Goal: Task Accomplishment & Management: Complete application form

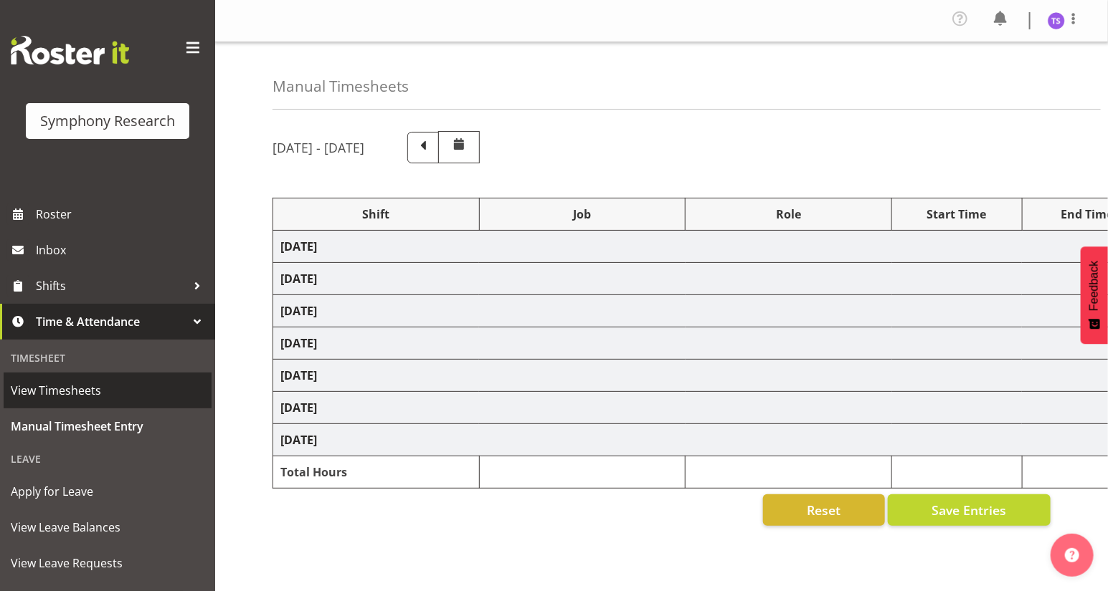
select select "26078"
select select "10527"
select select "47"
select select "26078"
select select "10527"
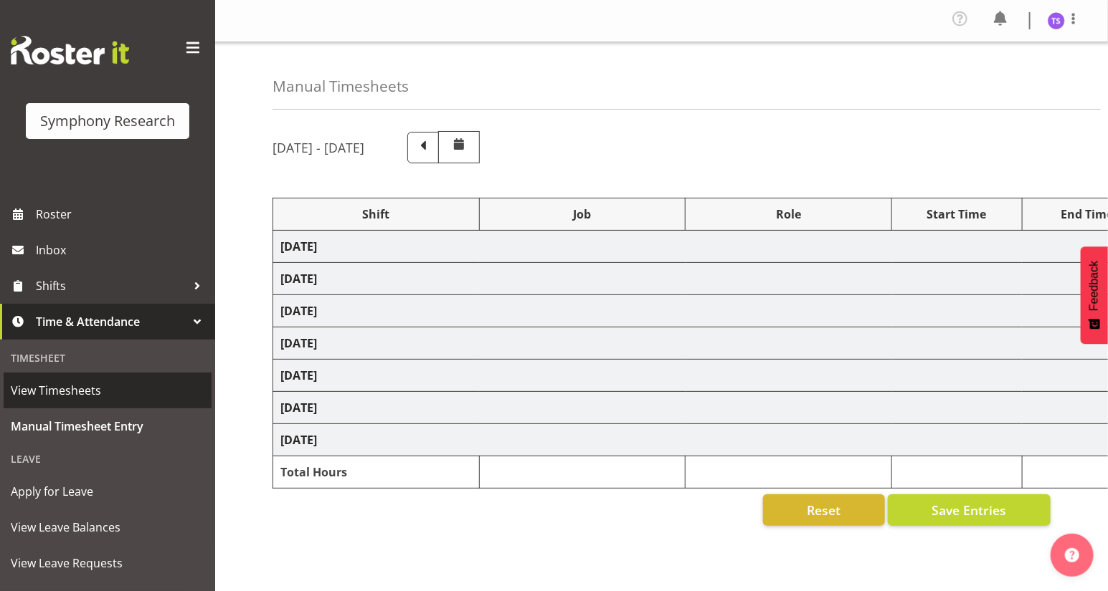
select select "47"
select select "41604"
select select "10527"
select select "47"
select select "26078"
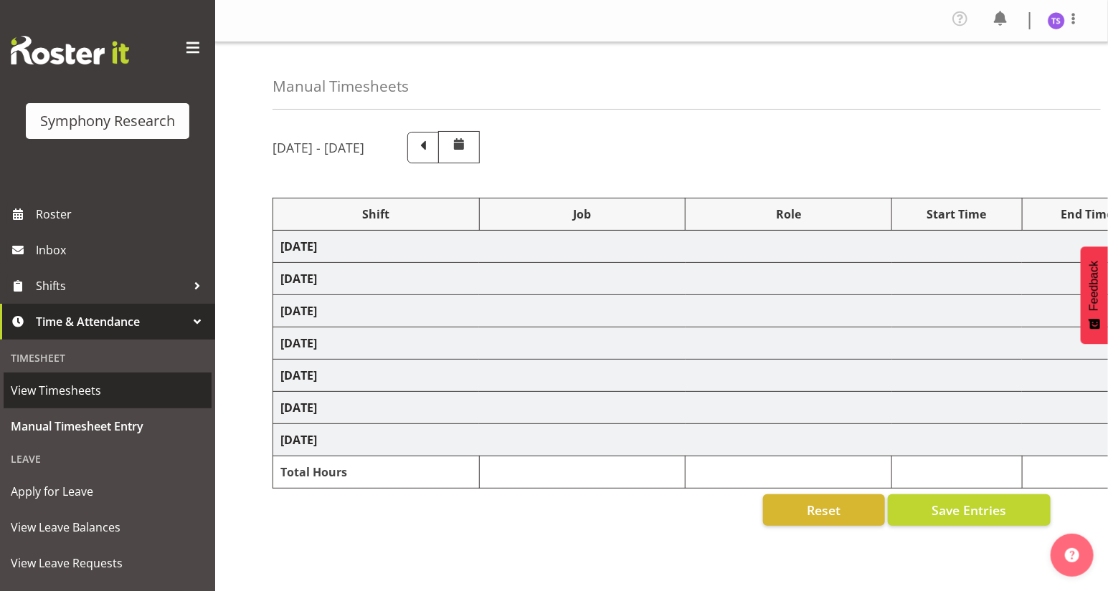
select select "10527"
select select "47"
select select "26078"
select select "9636"
select select "47"
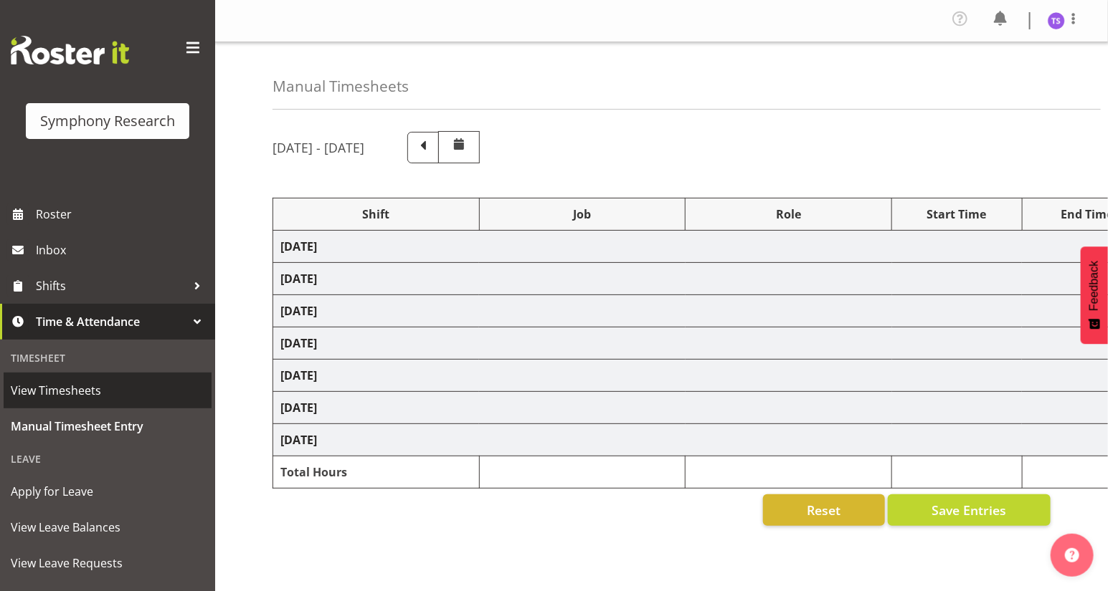
select select "26078"
select select "9636"
select select "47"
select select "41604"
select select "10527"
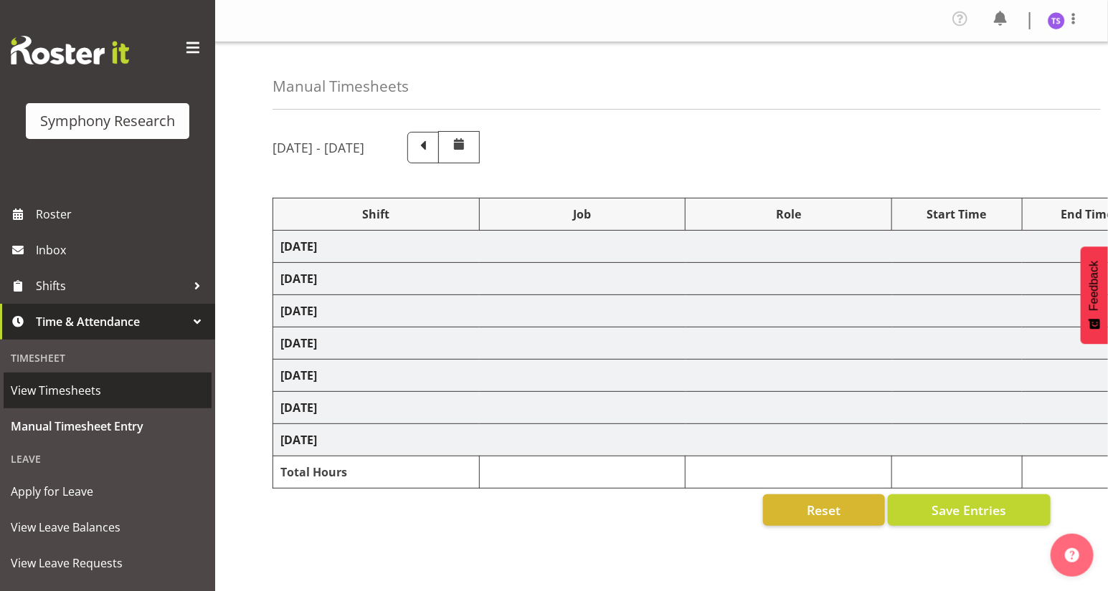
select select "47"
select select "41604"
select select "10527"
select select "47"
select select "41604"
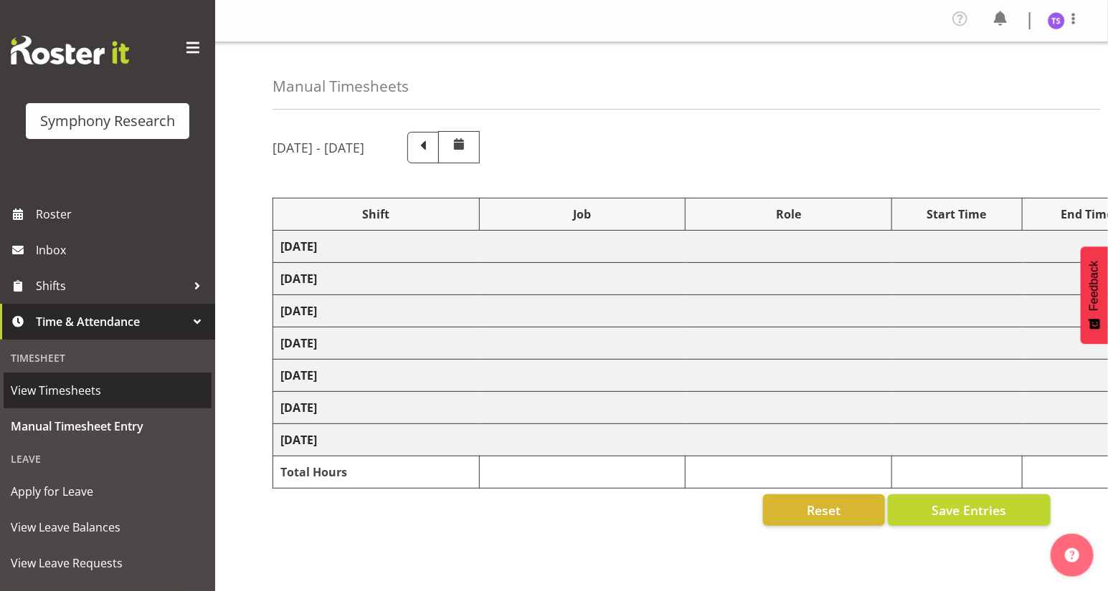
select select "9636"
select select "47"
select select "41604"
select select "10527"
select select "47"
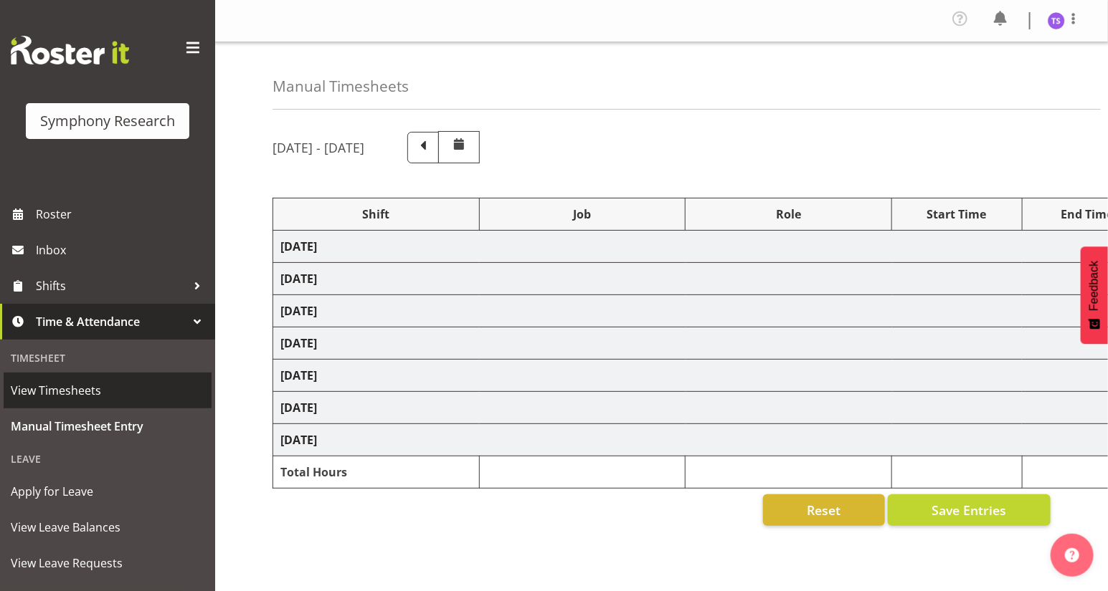
select select "41604"
select select "10527"
select select "47"
select select "32690"
select select "9636"
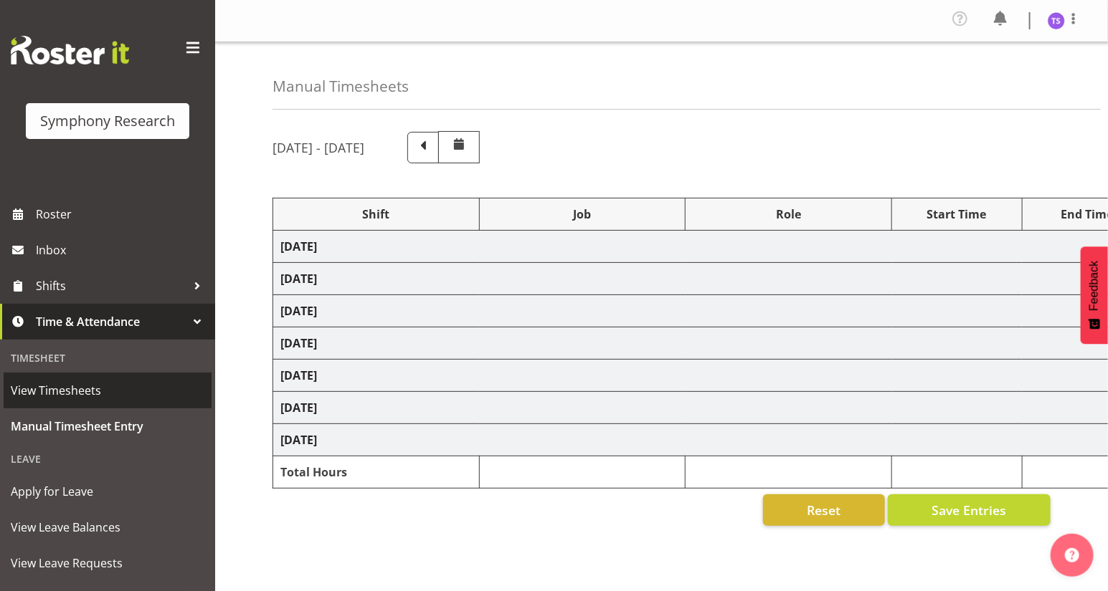
select select "47"
select select "41604"
select select "10527"
select select "47"
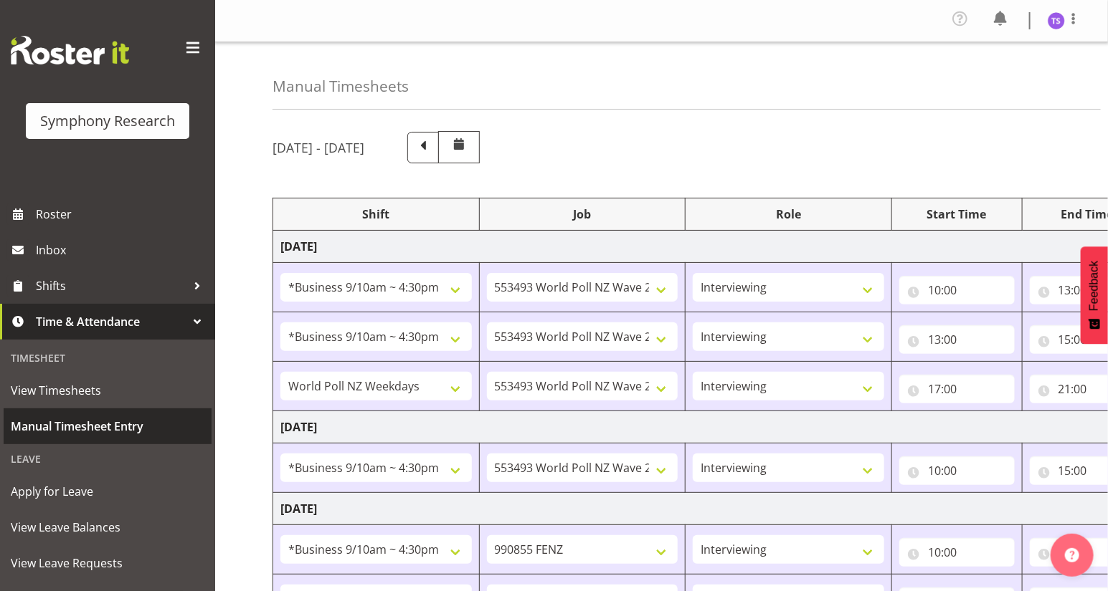
click at [74, 422] on span "Manual Timesheet Entry" at bounding box center [108, 427] width 194 height 22
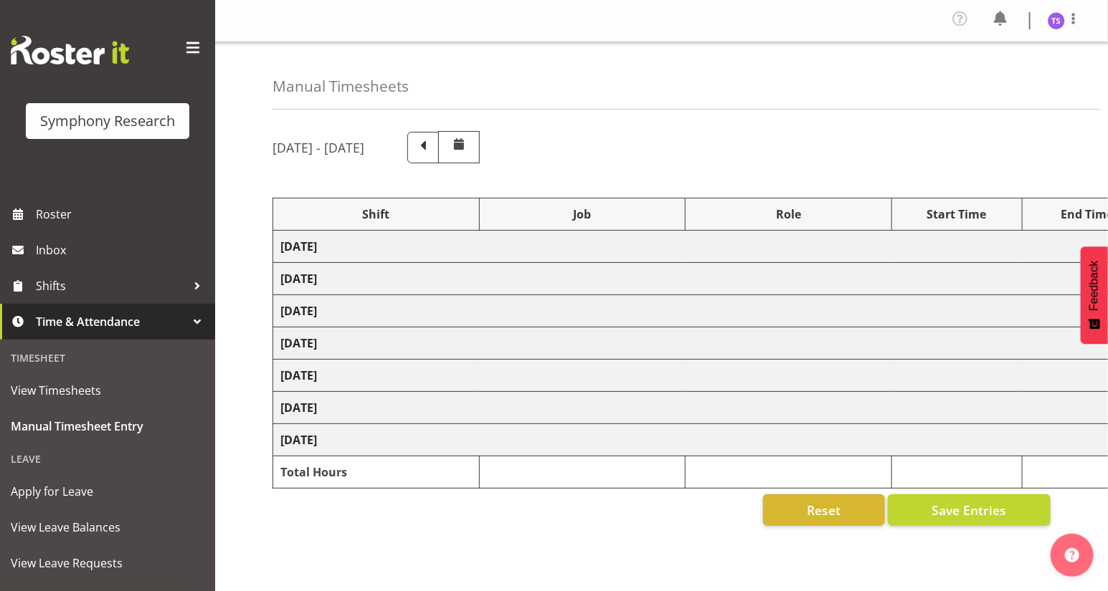
select select "26078"
select select "10527"
select select "47"
select select "26078"
select select "10527"
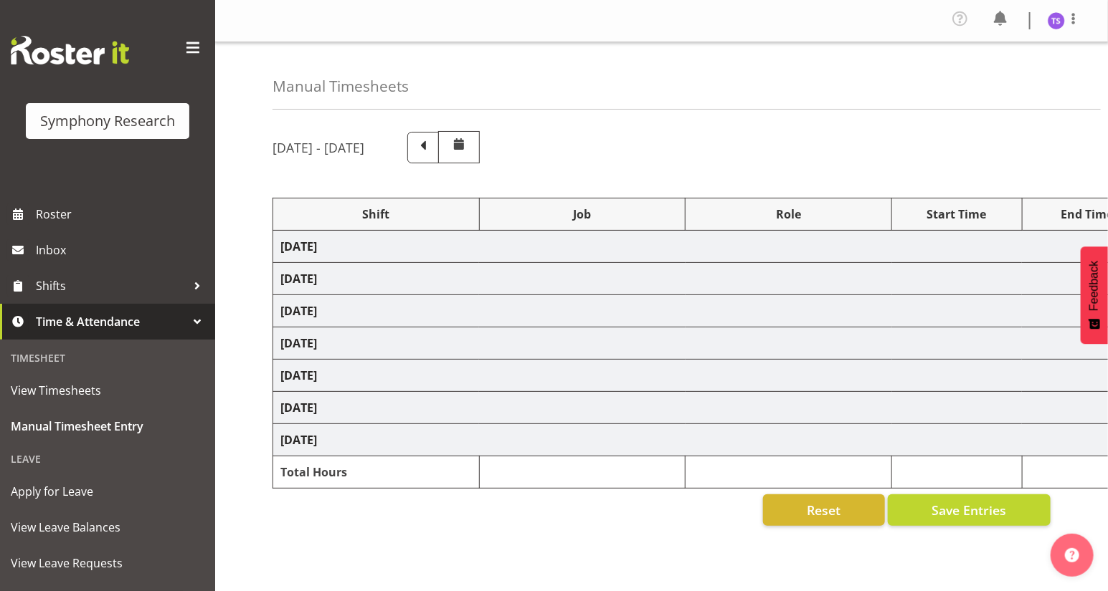
select select "47"
select select "41604"
select select "10527"
select select "47"
select select "26078"
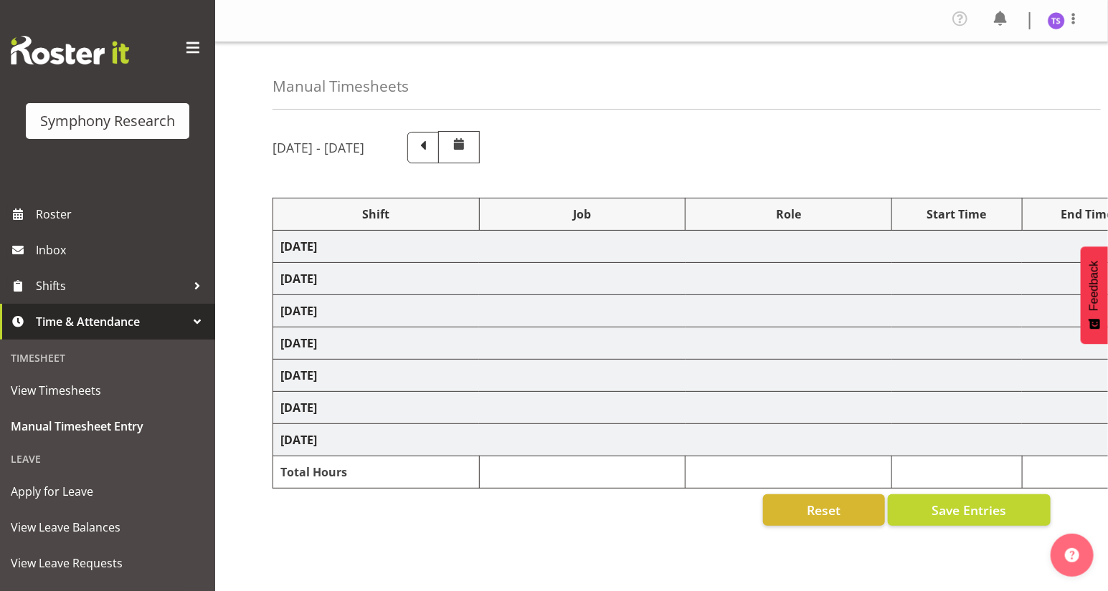
select select "10527"
select select "47"
select select "26078"
select select "9636"
select select "47"
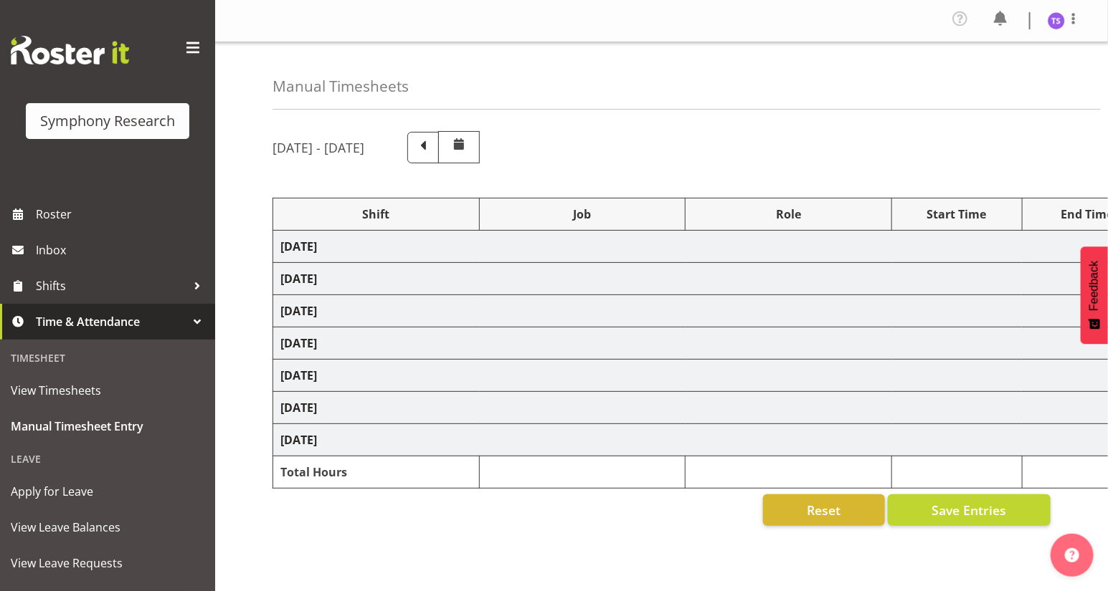
select select "26078"
select select "9636"
select select "47"
select select "41604"
select select "10527"
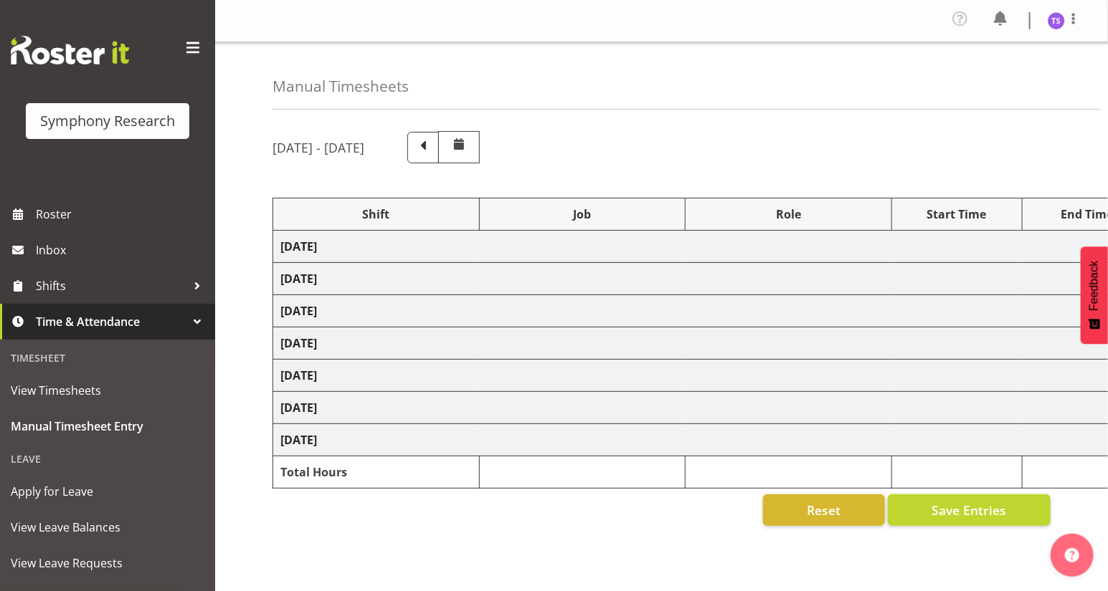
select select "47"
select select "41604"
select select "10527"
select select "47"
select select "41604"
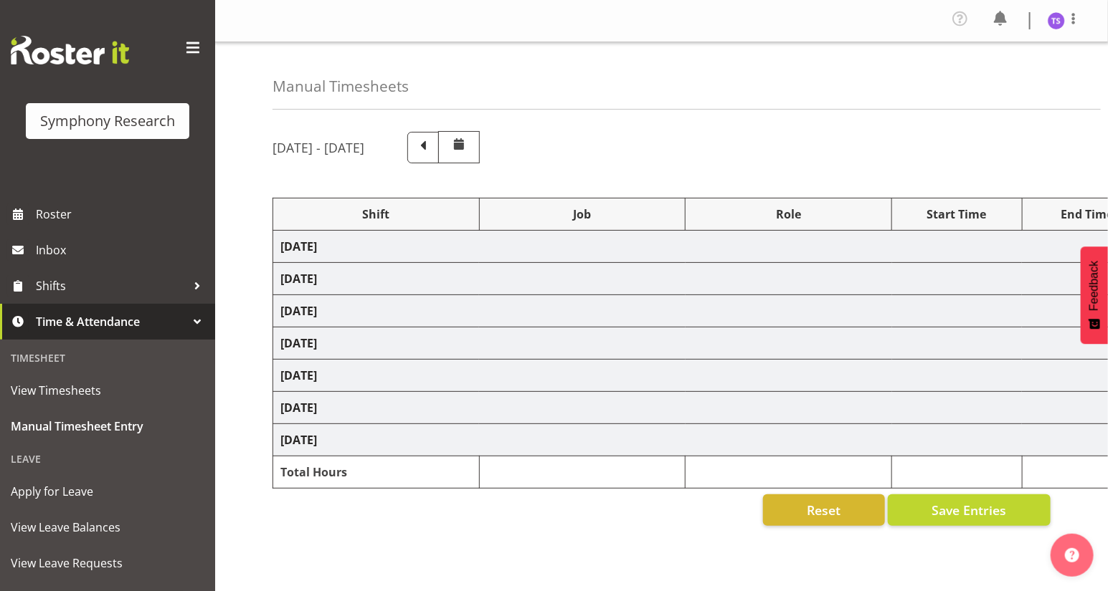
select select "9636"
select select "47"
select select "41604"
select select "10527"
select select "47"
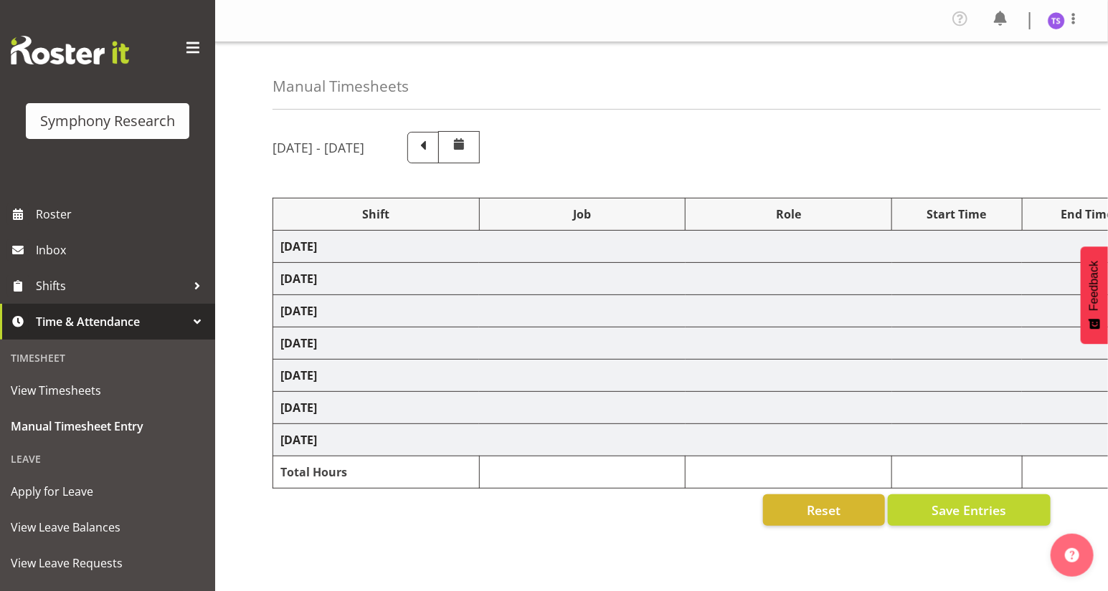
select select "41604"
select select "10527"
select select "47"
select select "32690"
select select "9636"
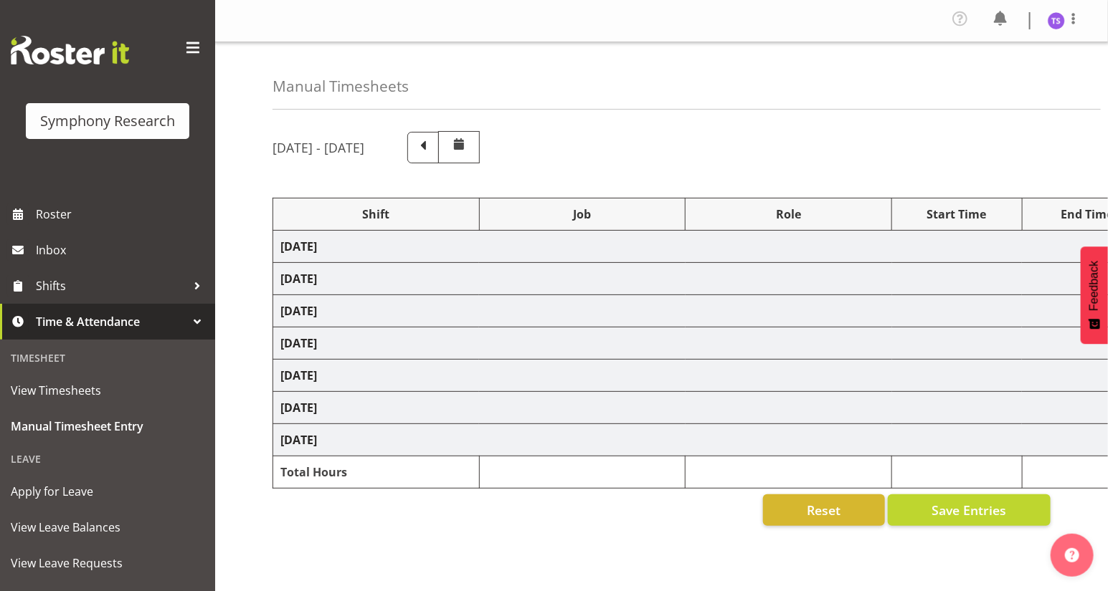
select select "47"
select select "41604"
select select "10527"
select select "47"
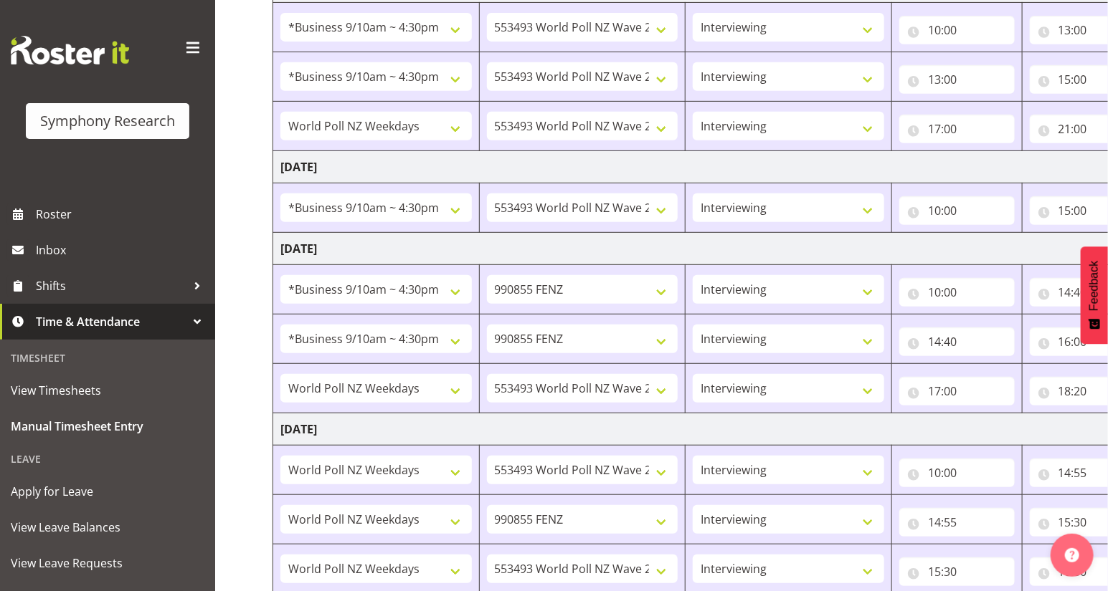
scroll to position [652, 0]
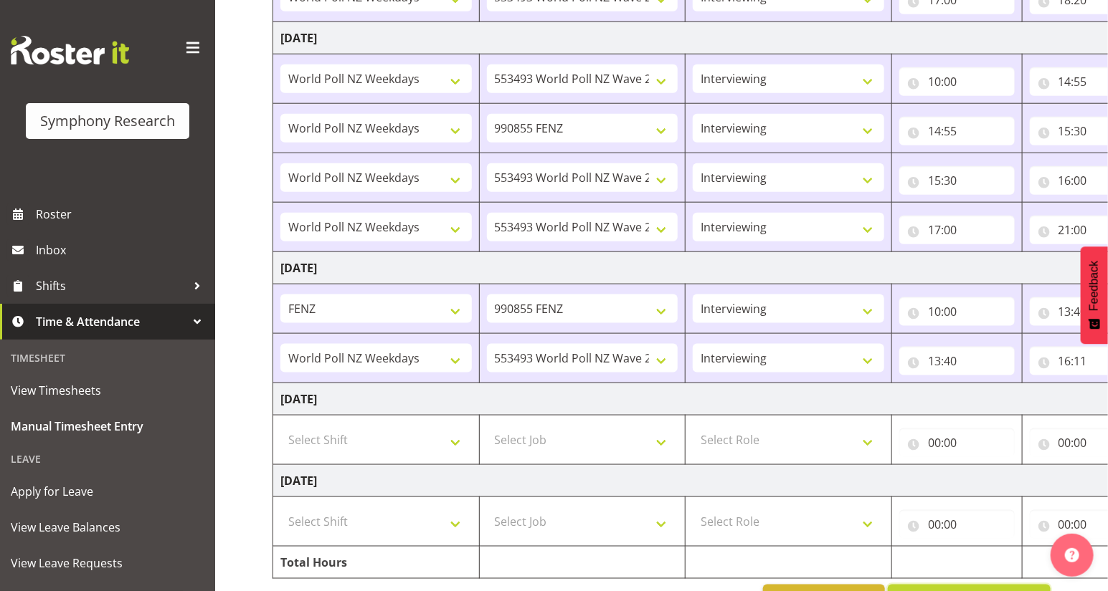
drag, startPoint x: 926, startPoint y: 585, endPoint x: 1054, endPoint y: 580, distance: 127.7
click at [1054, 580] on div "[DATE] - [DATE] Shift Job Role Start Time End Time Total [DATE] !!Weekend Resid…" at bounding box center [689, 48] width 835 height 1158
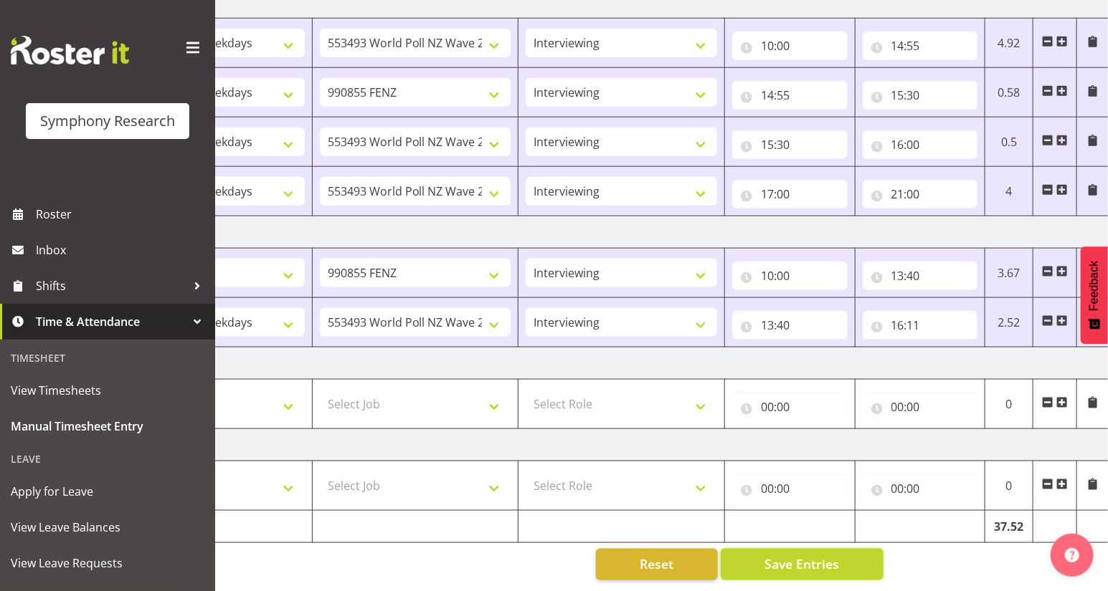
scroll to position [0, 168]
click at [1060, 315] on span at bounding box center [1060, 320] width 11 height 11
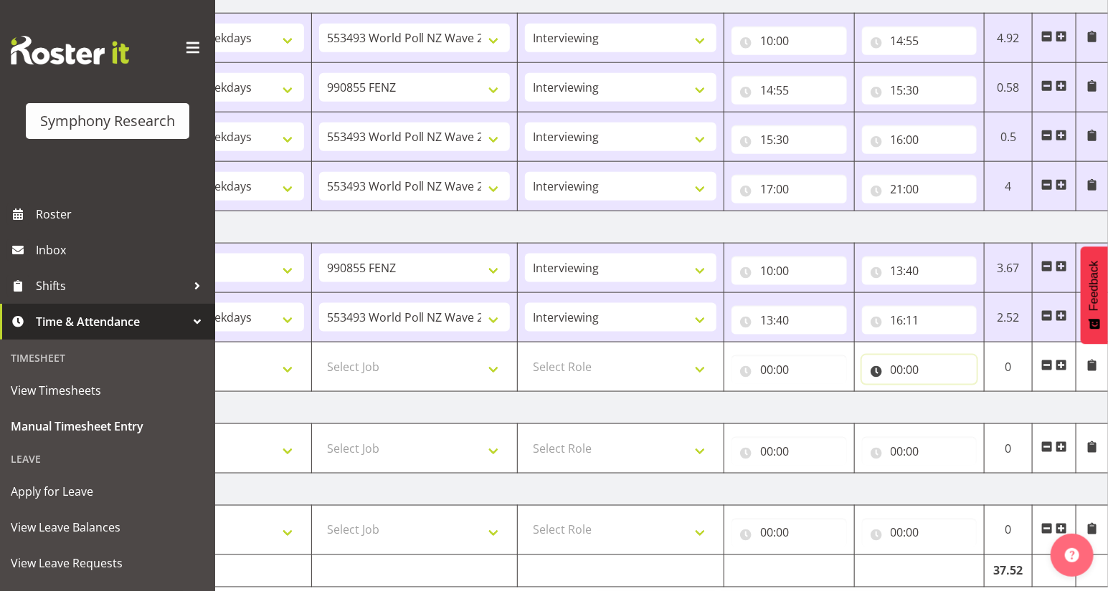
click at [894, 369] on input "00:00" at bounding box center [919, 370] width 115 height 29
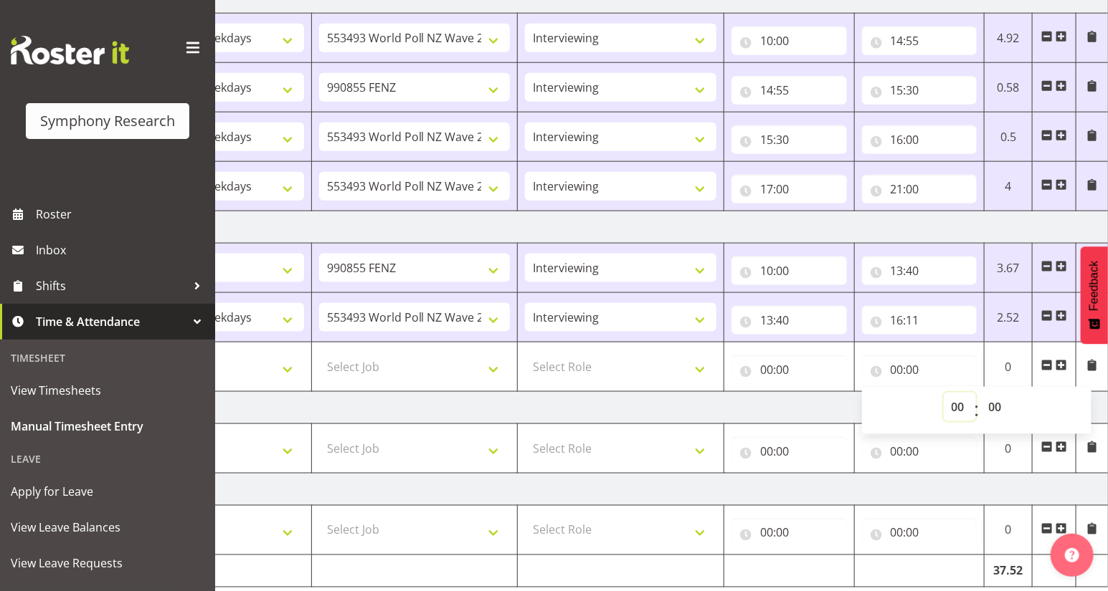
click at [954, 406] on select "00 01 02 03 04 05 06 07 08 09 10 11 12 13 14 15 16 17 18 19 20 21 22 23" at bounding box center [959, 407] width 32 height 29
select select "21"
click at [943, 393] on select "00 01 02 03 04 05 06 07 08 09 10 11 12 13 14 15 16 17 18 19 20 21 22 23" at bounding box center [959, 407] width 32 height 29
type input "21:00"
click at [765, 373] on input "00:00" at bounding box center [788, 370] width 115 height 29
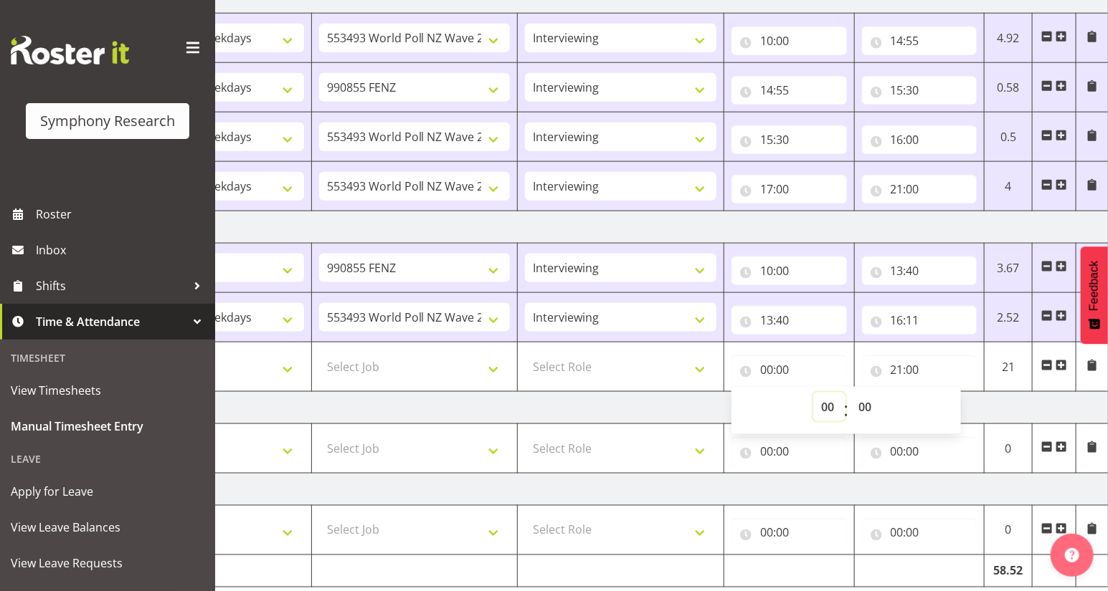
click at [822, 402] on select "00 01 02 03 04 05 06 07 08 09 10 11 12 13 14 15 16 17 18 19 20 21 22 23" at bounding box center [829, 407] width 32 height 29
select select "18"
click at [813, 393] on select "00 01 02 03 04 05 06 07 08 09 10 11 12 13 14 15 16 17 18 19 20 21 22 23" at bounding box center [829, 407] width 32 height 29
type input "18:00"
click at [695, 369] on select "Select Role Briefing Interviewing" at bounding box center [620, 367] width 191 height 29
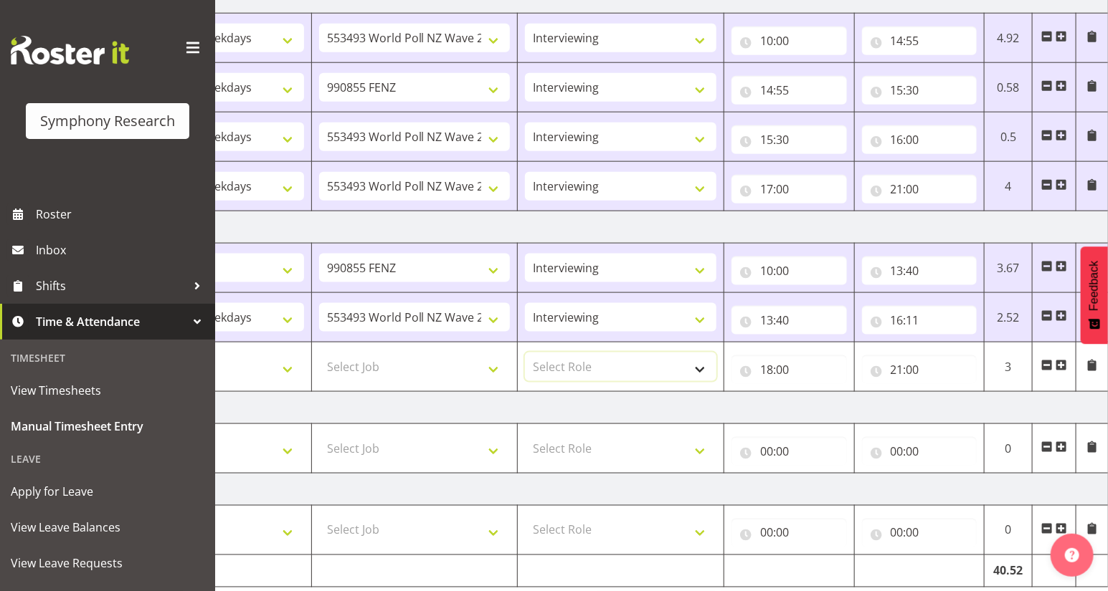
select select "47"
click at [525, 353] on select "Select Role Briefing Interviewing" at bounding box center [620, 367] width 191 height 29
click at [490, 368] on select "Select Job 550060 IF Admin 553492 World Poll Aus Wave 2 Main 2025 553493 World …" at bounding box center [414, 367] width 191 height 29
select select "10527"
click at [319, 353] on select "Select Job 550060 IF Admin 553492 World Poll Aus Wave 2 Main 2025 553493 World …" at bounding box center [414, 367] width 191 height 29
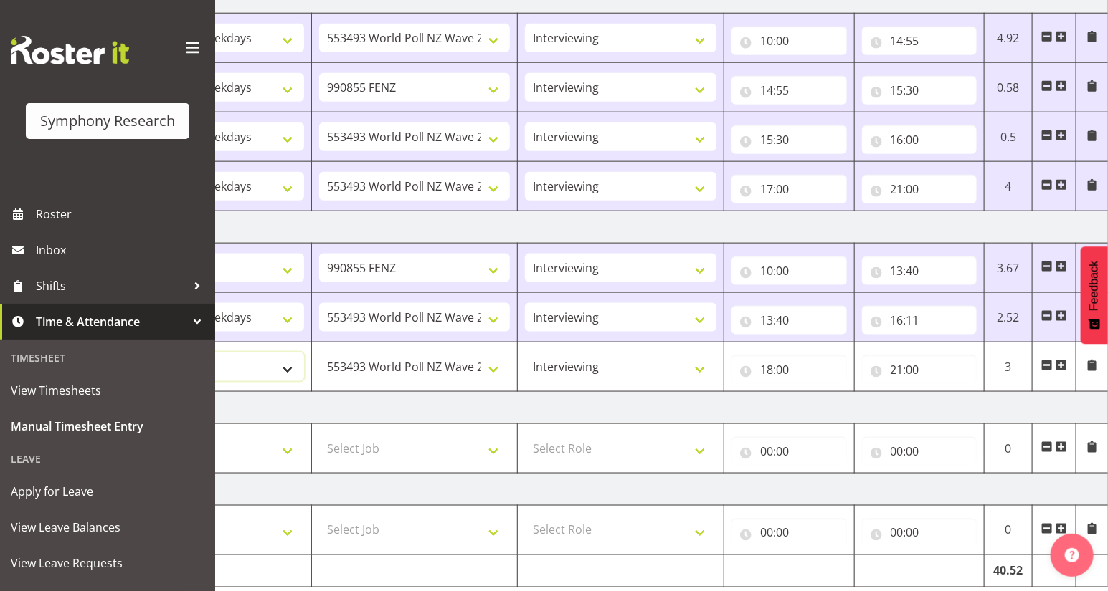
click at [283, 368] on select "Select Shift !!Weekend Residential (Roster IT Shift Label) *Business 9/10am ~ 4…" at bounding box center [208, 367] width 191 height 29
select select "41604"
click at [113, 353] on select "Select Shift !!Weekend Residential (Roster IT Shift Label) *Business 9/10am ~ 4…" at bounding box center [208, 367] width 191 height 29
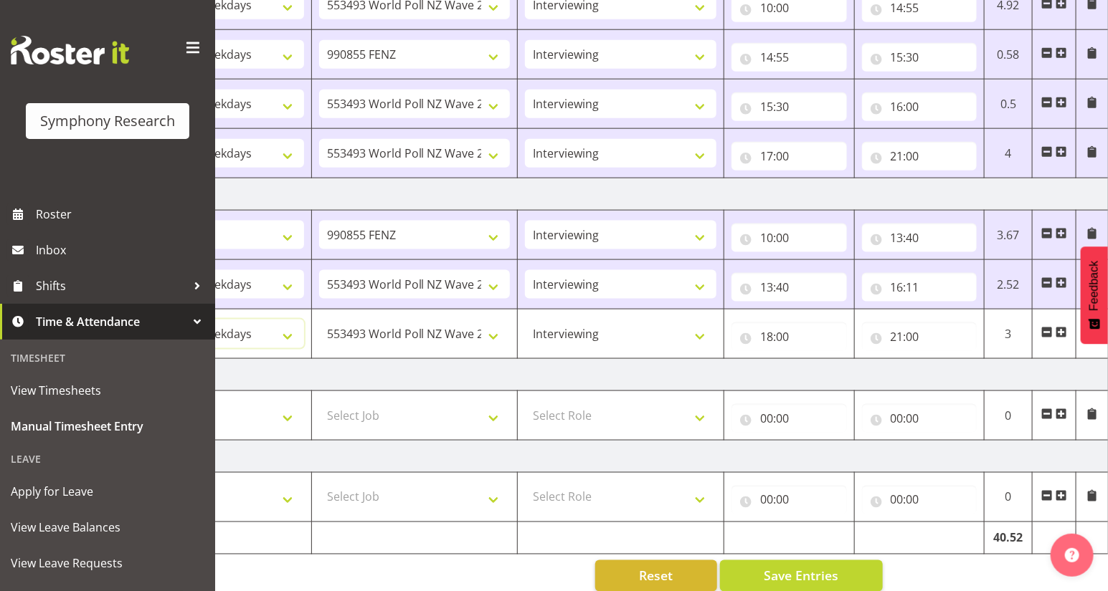
scroll to position [742, 0]
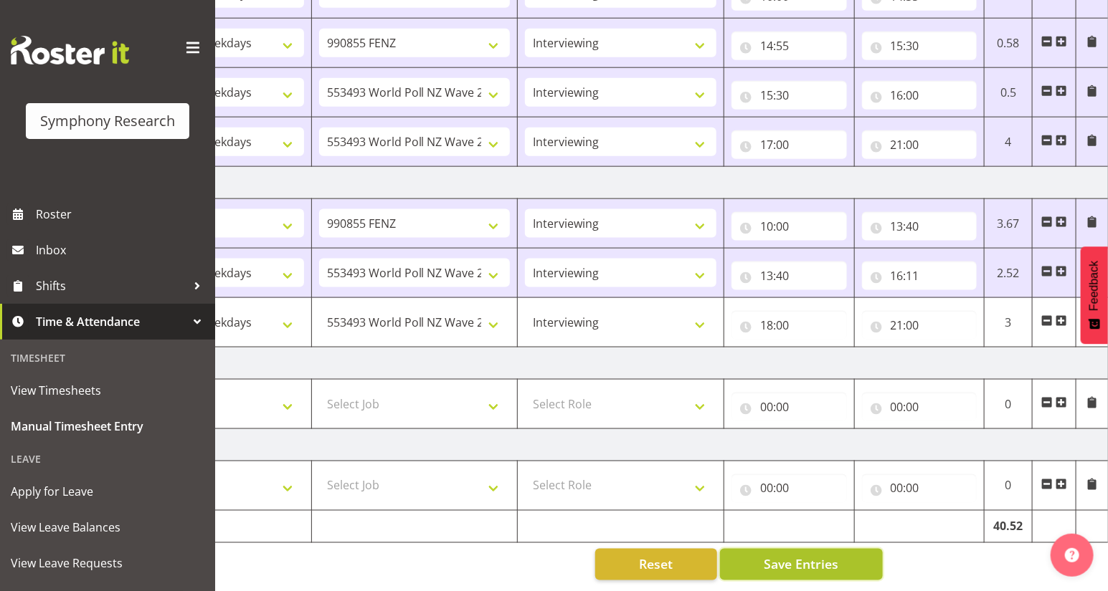
click at [786, 560] on span "Save Entries" at bounding box center [800, 565] width 75 height 19
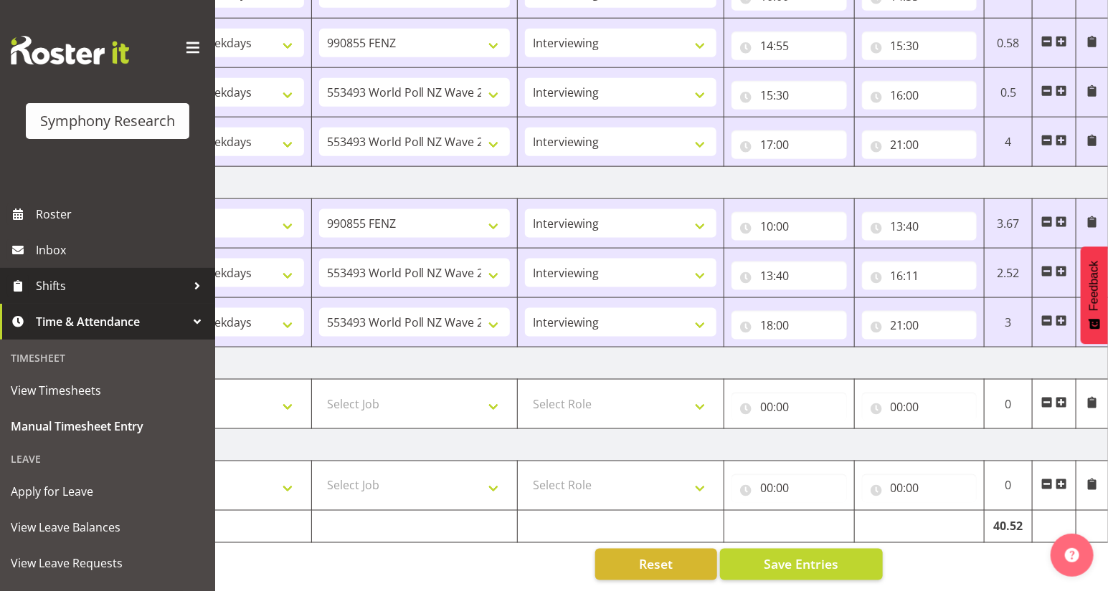
click at [46, 287] on span "Shifts" at bounding box center [111, 286] width 151 height 22
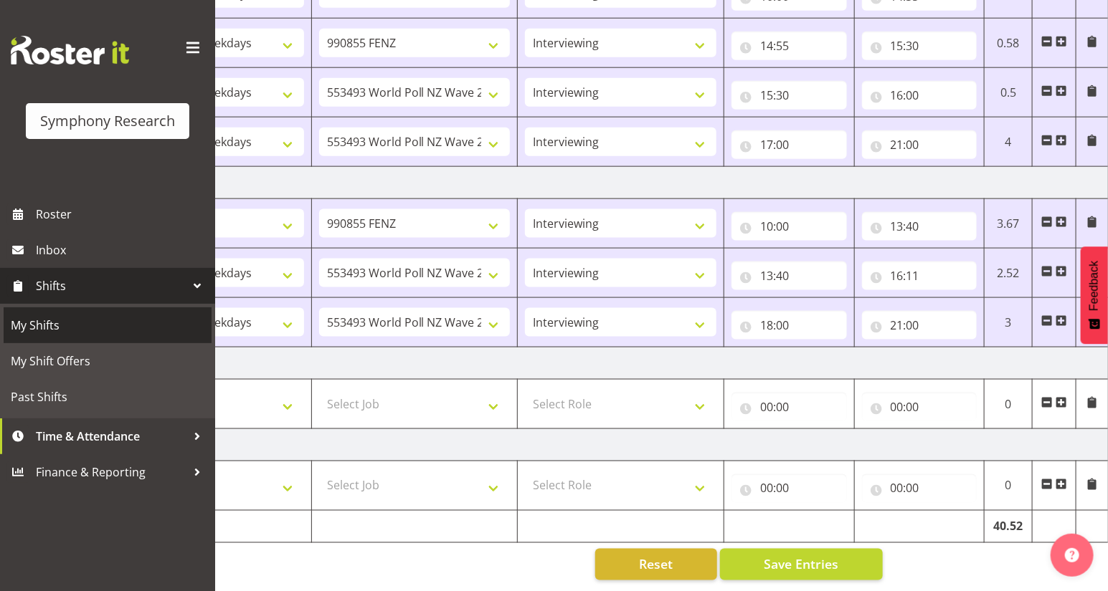
click at [44, 325] on span "My Shifts" at bounding box center [108, 326] width 194 height 22
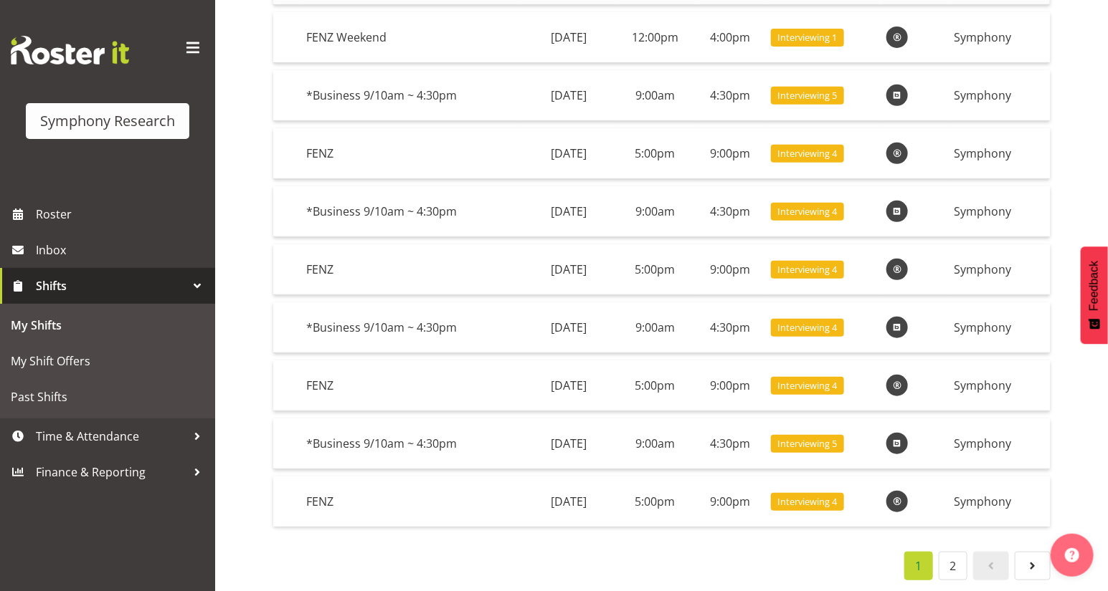
scroll to position [260, 0]
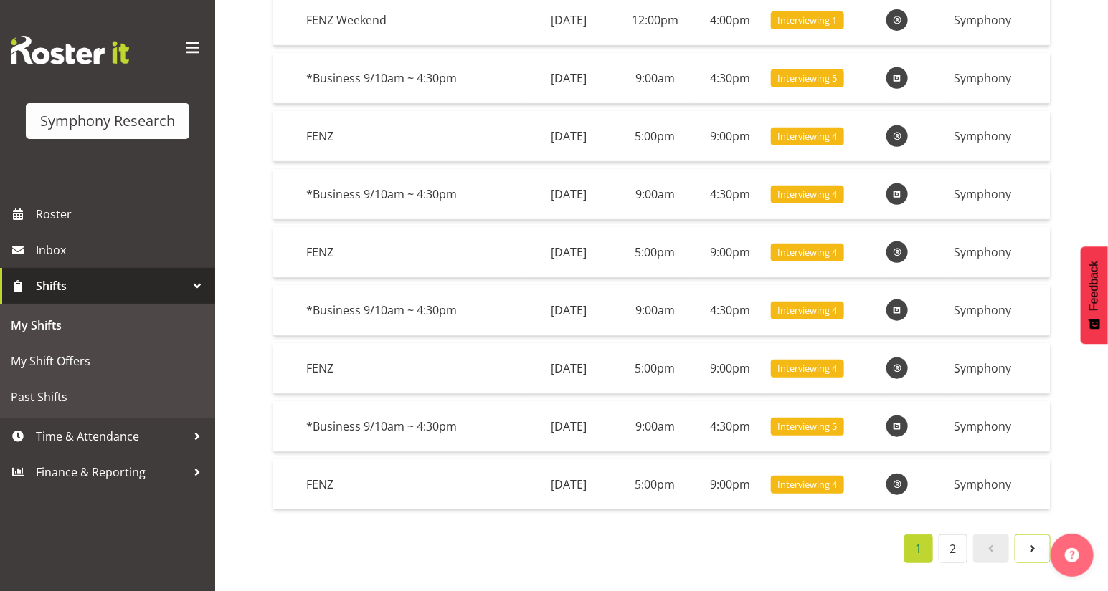
click at [1031, 541] on span at bounding box center [1032, 549] width 17 height 17
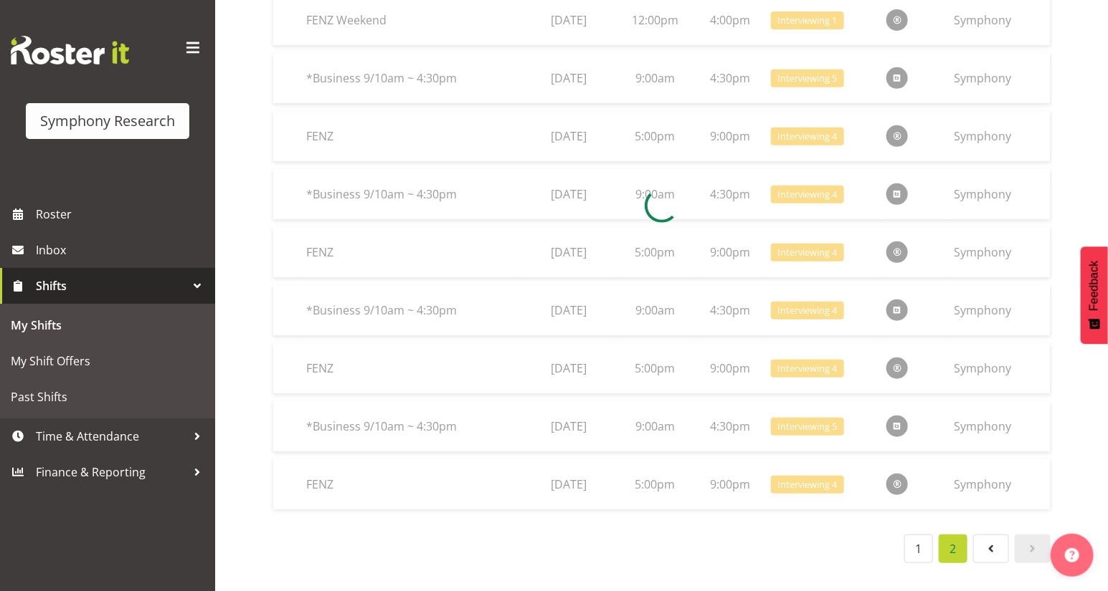
scroll to position [126, 0]
